Goal: Find specific page/section: Find specific page/section

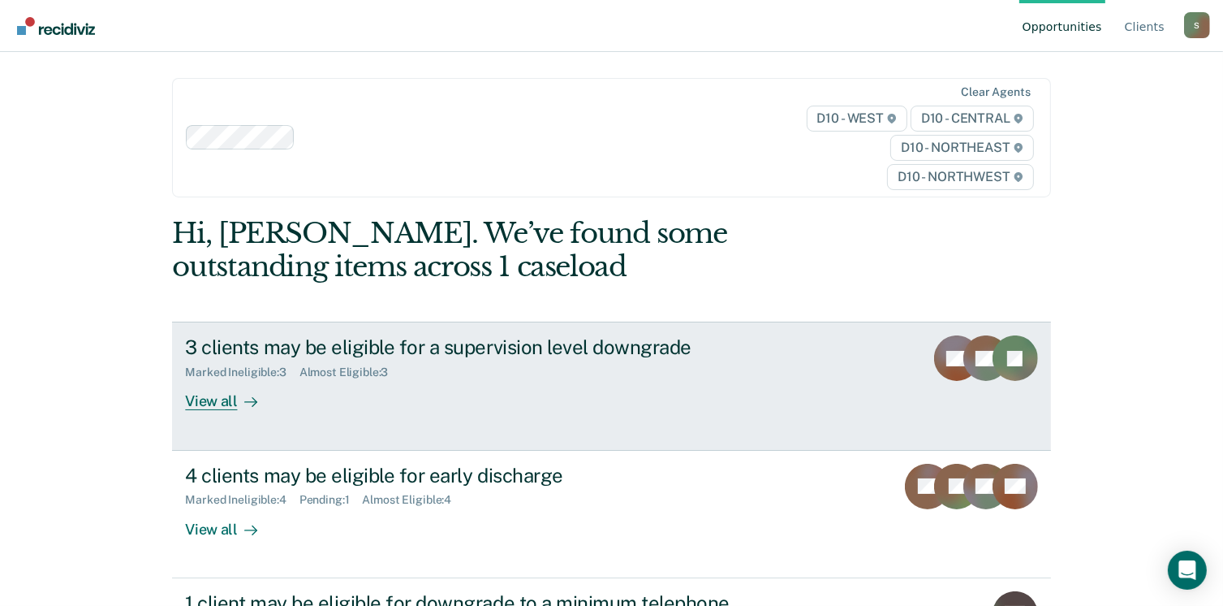
click at [238, 397] on div at bounding box center [247, 401] width 19 height 19
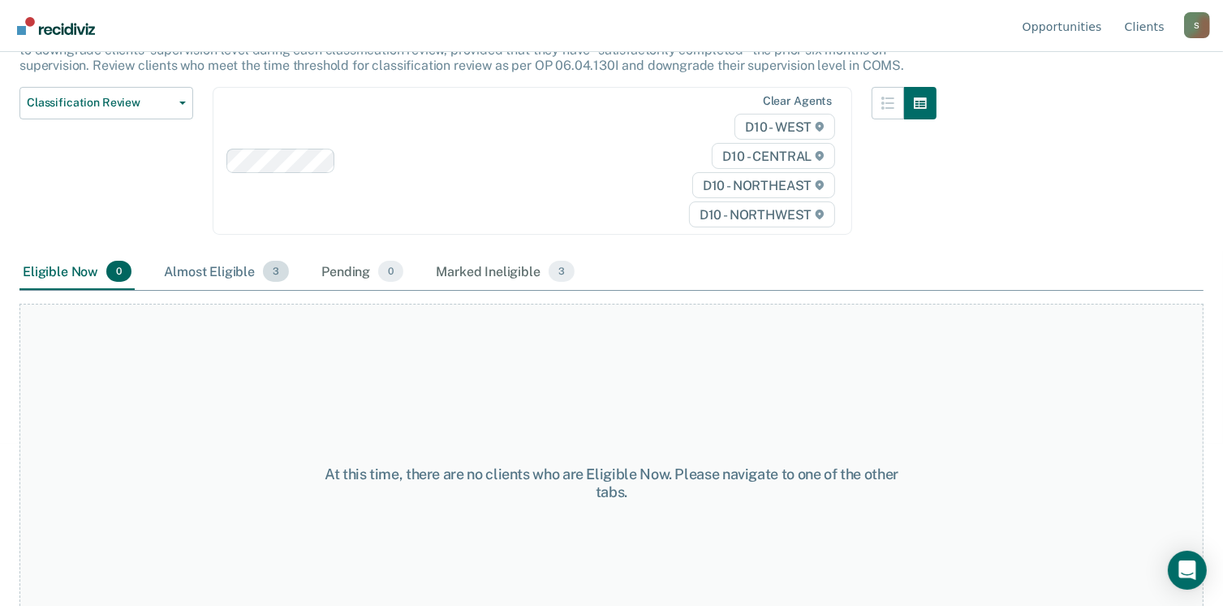
click at [229, 265] on div "Almost Eligible 3" at bounding box center [226, 272] width 131 height 36
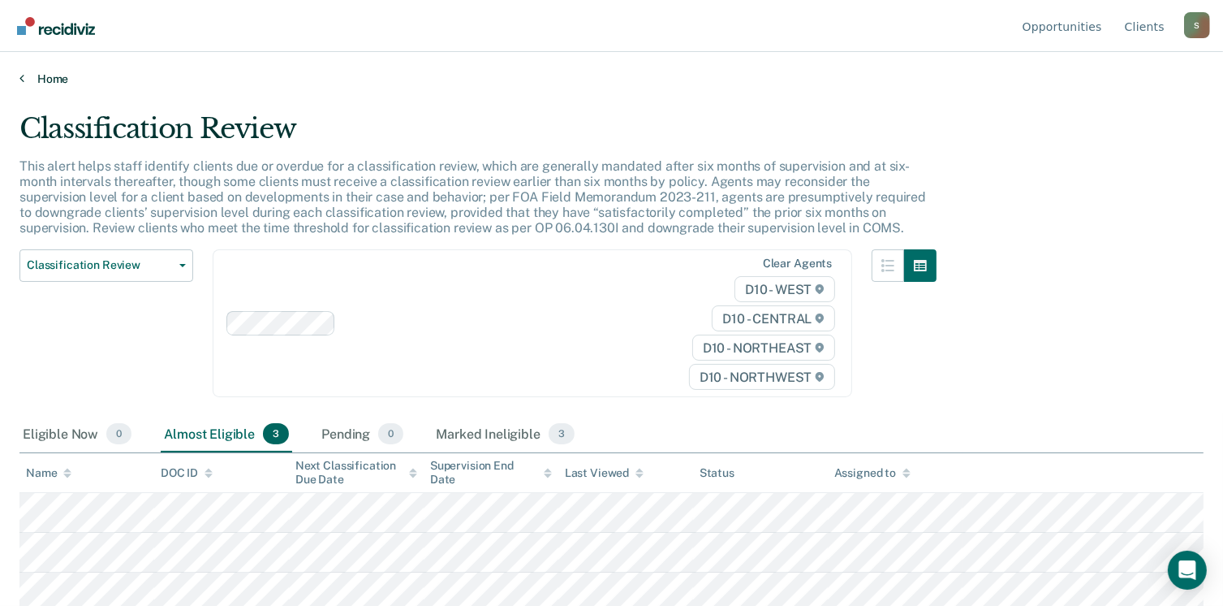
click at [32, 79] on link "Home" at bounding box center [611, 78] width 1184 height 15
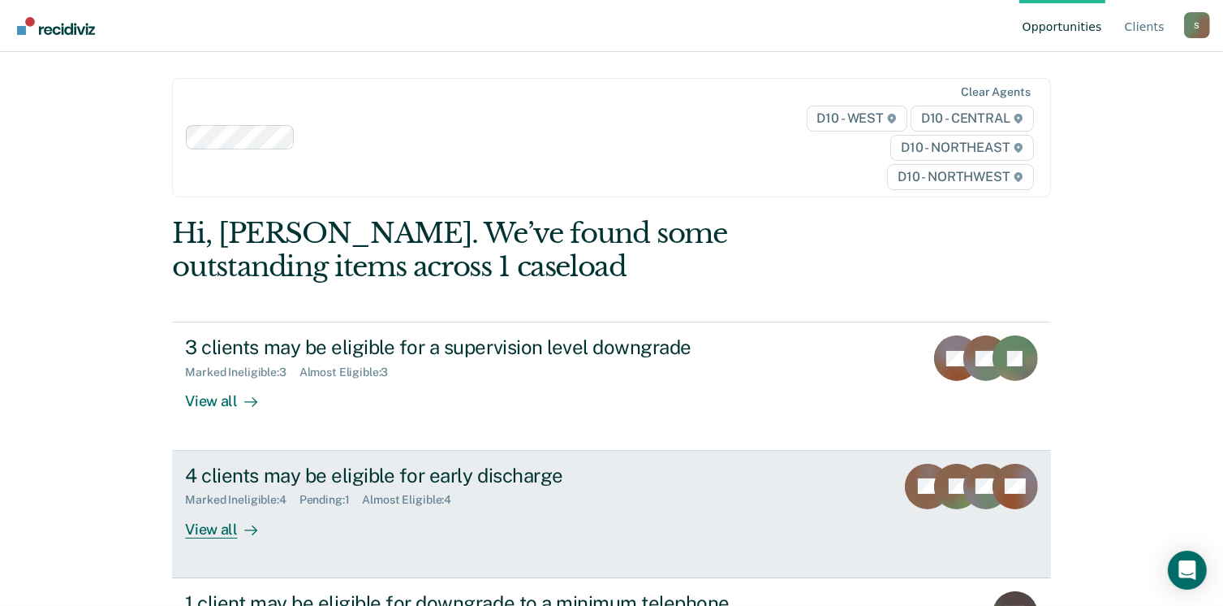
click at [345, 483] on div "4 clients may be eligible for early discharge" at bounding box center [470, 475] width 570 height 24
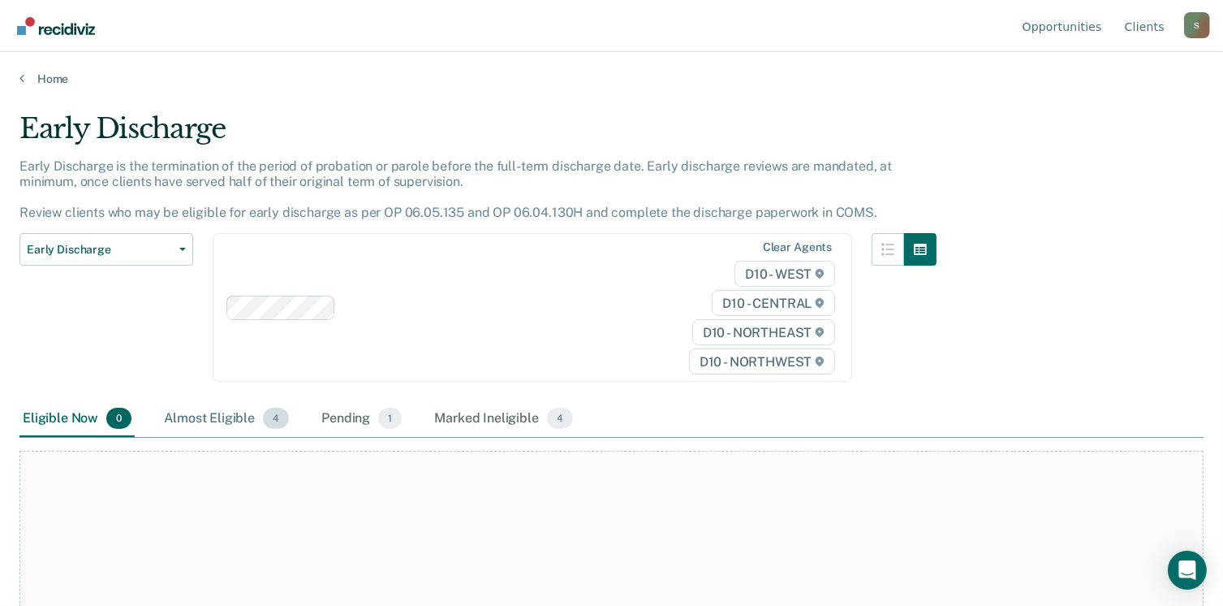
click at [260, 429] on div "Almost Eligible 4" at bounding box center [226, 419] width 131 height 36
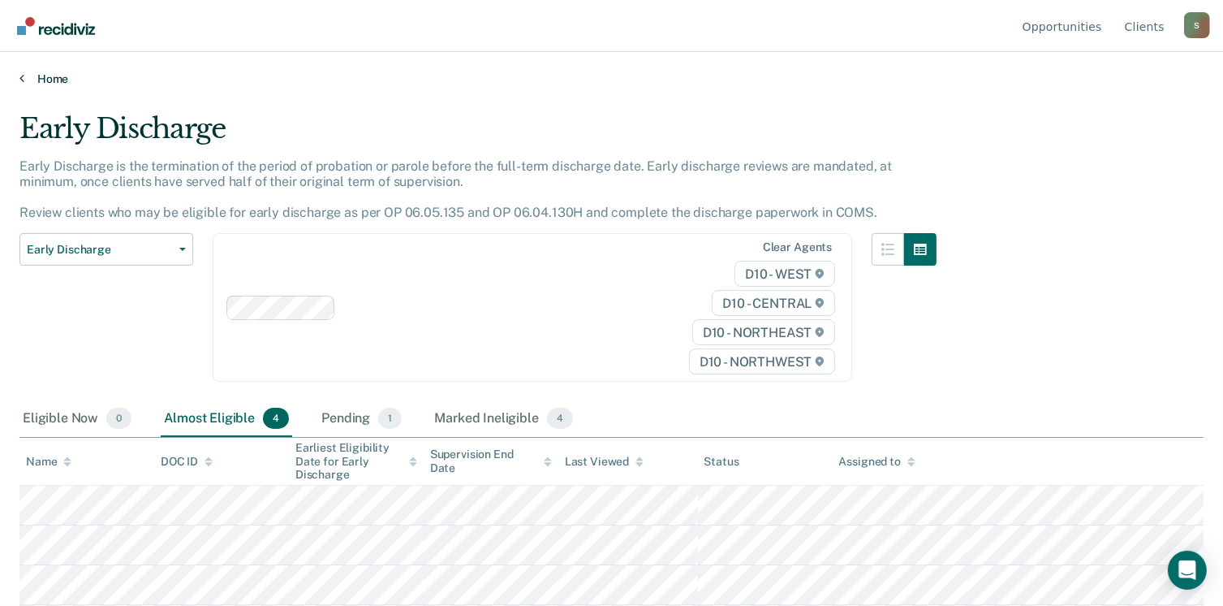
click at [48, 80] on link "Home" at bounding box center [611, 78] width 1184 height 15
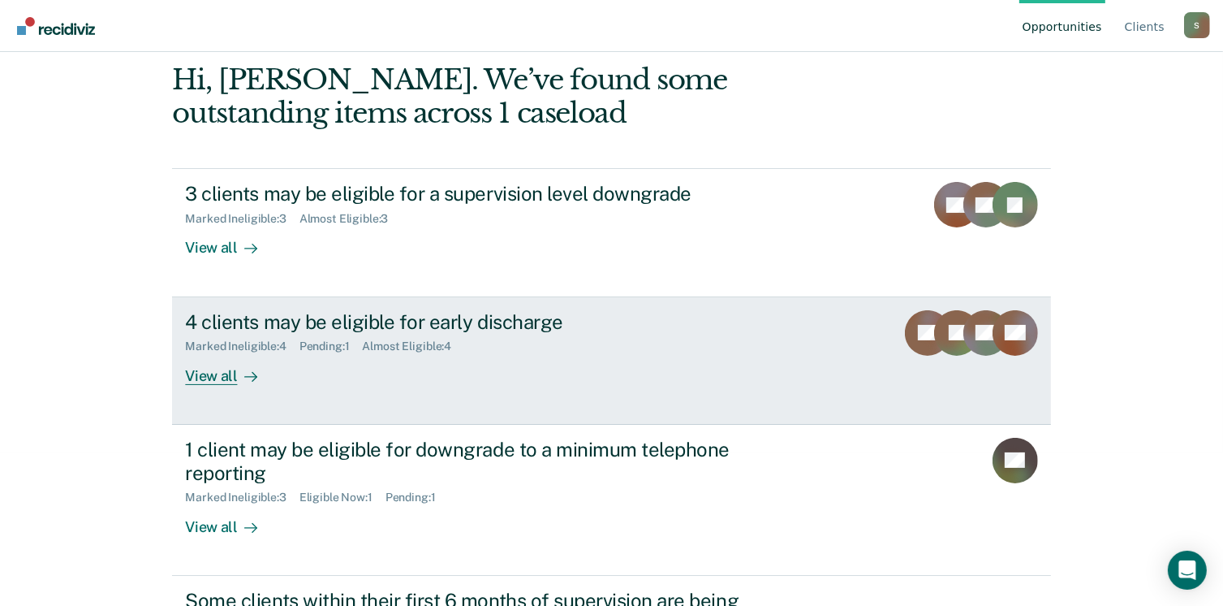
scroll to position [273, 0]
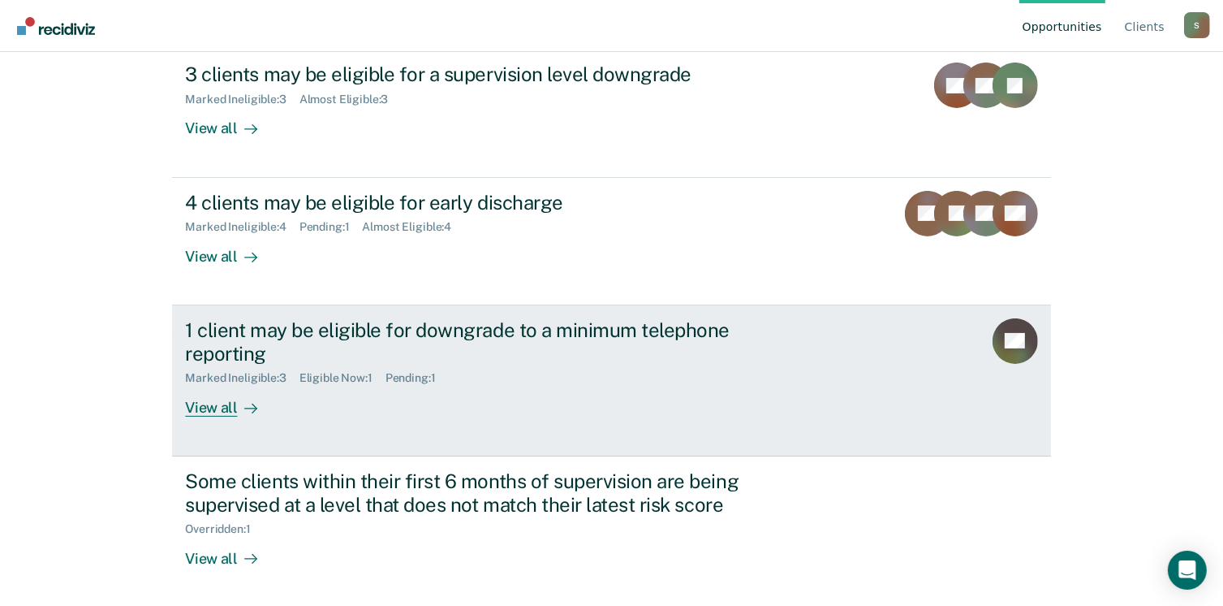
click at [329, 349] on div "1 client may be eligible for downgrade to a minimum telephone reporting" at bounding box center [470, 341] width 570 height 47
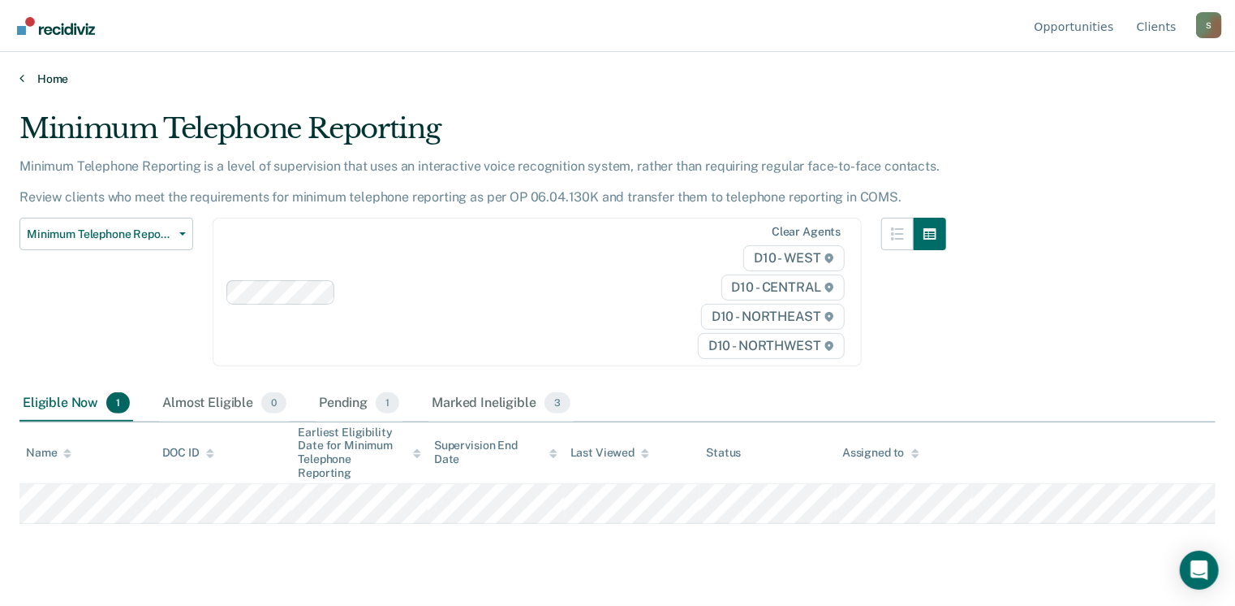
click at [40, 77] on link "Home" at bounding box center [617, 78] width 1196 height 15
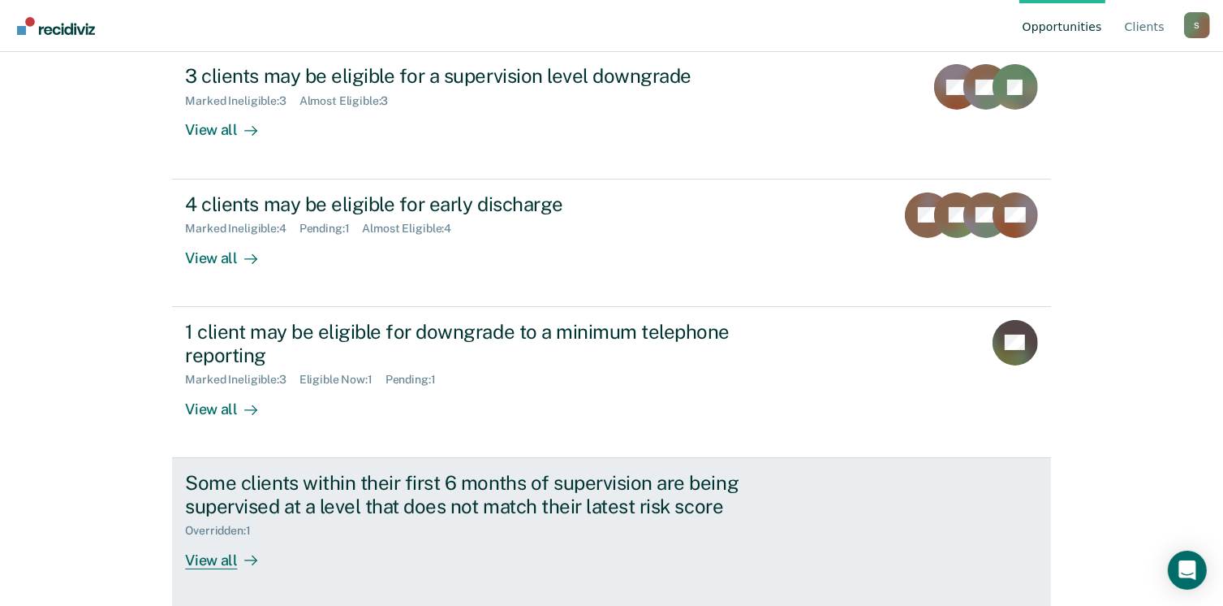
scroll to position [273, 0]
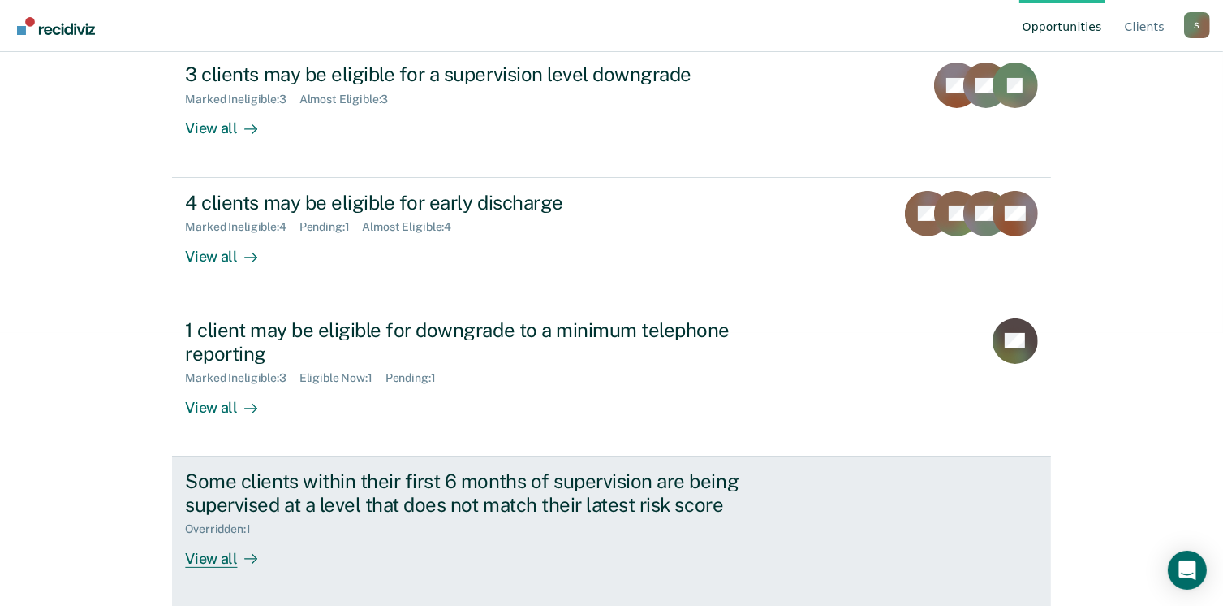
click at [421, 498] on div "Some clients within their first 6 months of supervision are being supervised at…" at bounding box center [470, 492] width 570 height 47
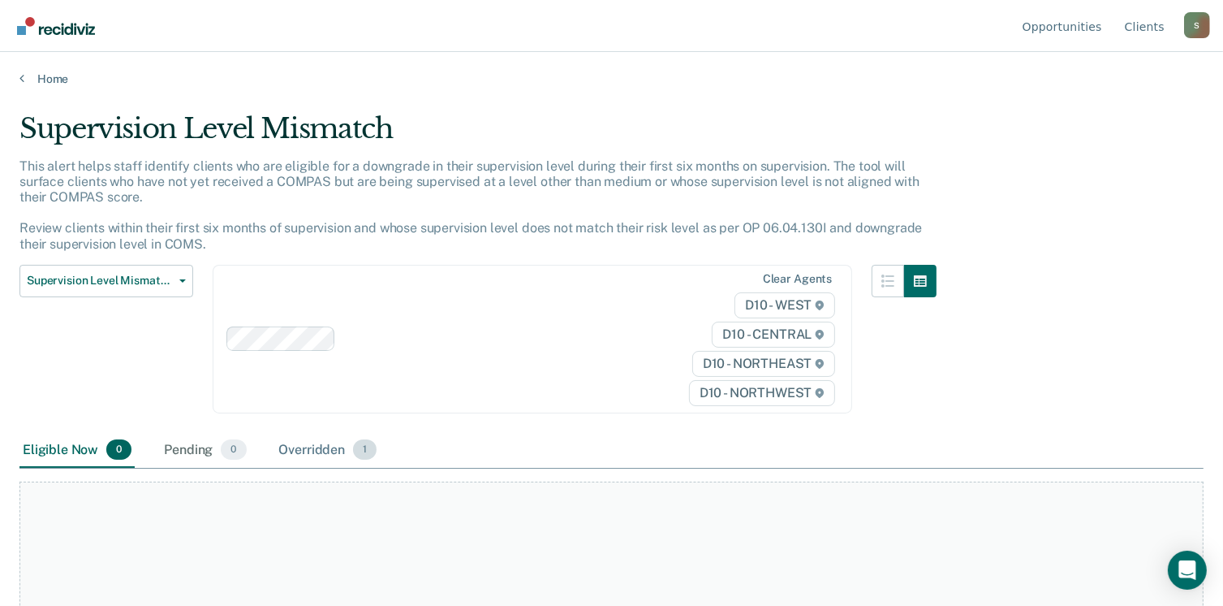
click at [339, 439] on div "Overridden 1" at bounding box center [328, 451] width 105 height 36
